Goal: Check status: Check status

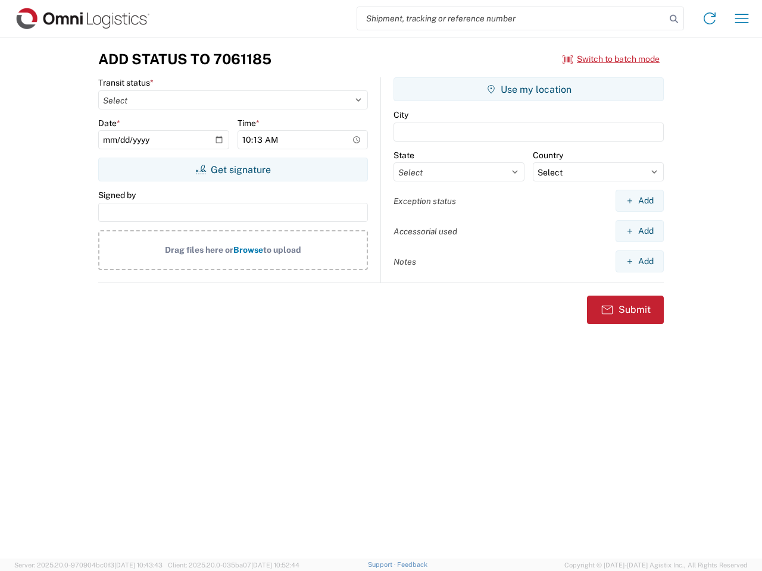
click at [511, 18] on input "search" at bounding box center [511, 18] width 308 height 23
click at [674, 19] on icon at bounding box center [673, 19] width 17 height 17
click at [710, 18] on icon at bounding box center [709, 18] width 19 height 19
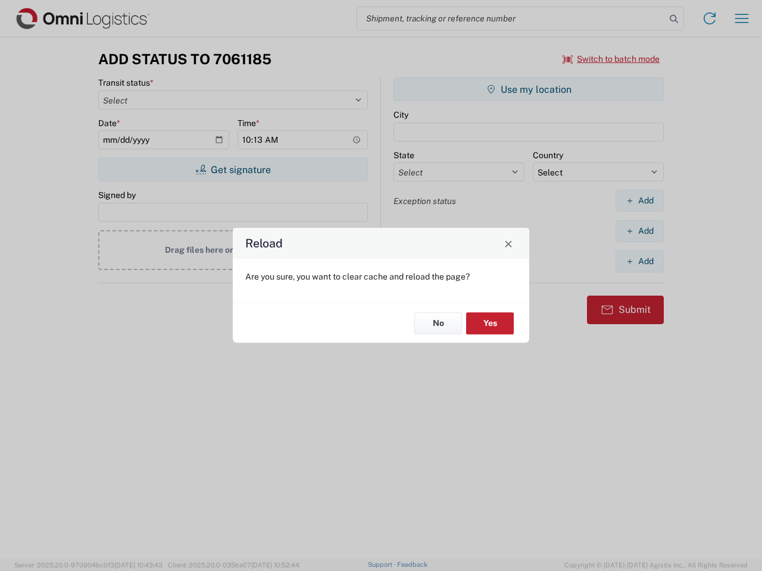
click at [742, 18] on div "Reload Are you sure, you want to clear cache and reload the page? No Yes" at bounding box center [381, 285] width 762 height 571
click at [611, 59] on div "Reload Are you sure, you want to clear cache and reload the page? No Yes" at bounding box center [381, 285] width 762 height 571
click at [233, 170] on div "Reload Are you sure, you want to clear cache and reload the page? No Yes" at bounding box center [381, 285] width 762 height 571
click at [529, 89] on div "Reload Are you sure, you want to clear cache and reload the page? No Yes" at bounding box center [381, 285] width 762 height 571
click at [639, 201] on div "Reload Are you sure, you want to clear cache and reload the page? No Yes" at bounding box center [381, 285] width 762 height 571
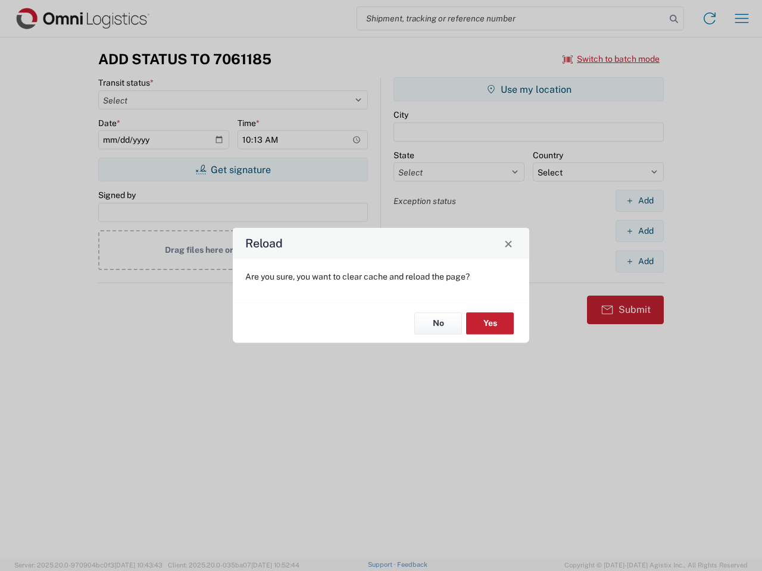
click at [639, 231] on div "Reload Are you sure, you want to clear cache and reload the page? No Yes" at bounding box center [381, 285] width 762 height 571
click at [639, 261] on div "Reload Are you sure, you want to clear cache and reload the page? No Yes" at bounding box center [381, 285] width 762 height 571
